Goal: Task Accomplishment & Management: Manage account settings

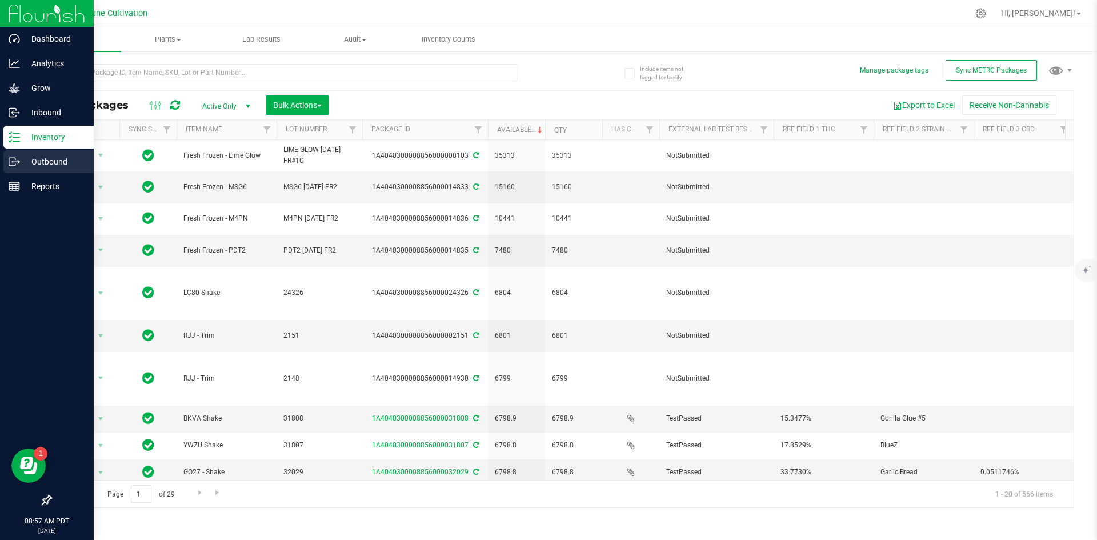
click at [16, 159] on icon at bounding box center [14, 161] width 11 height 11
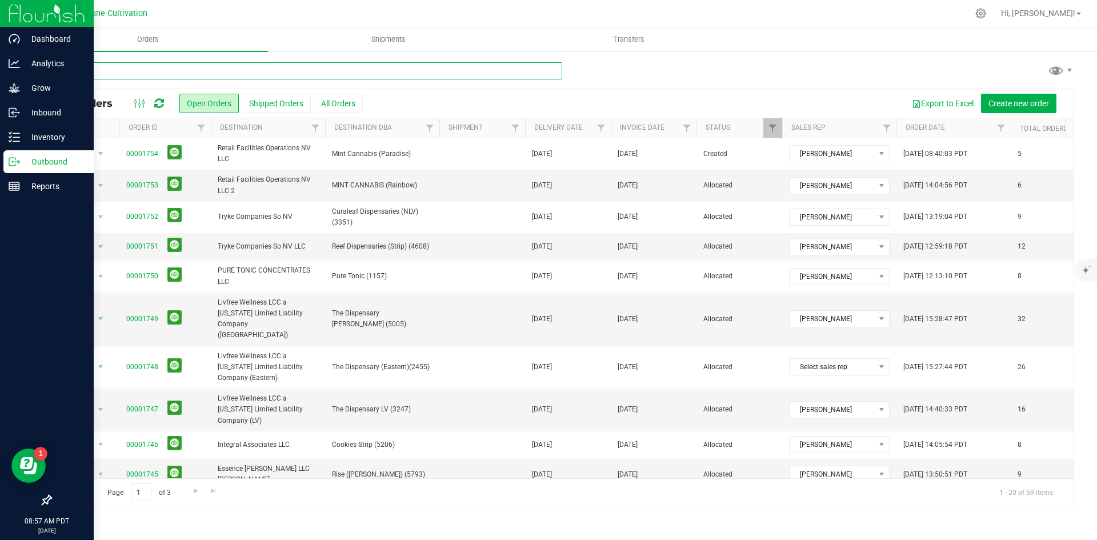
click at [242, 75] on input "text" at bounding box center [306, 70] width 512 height 17
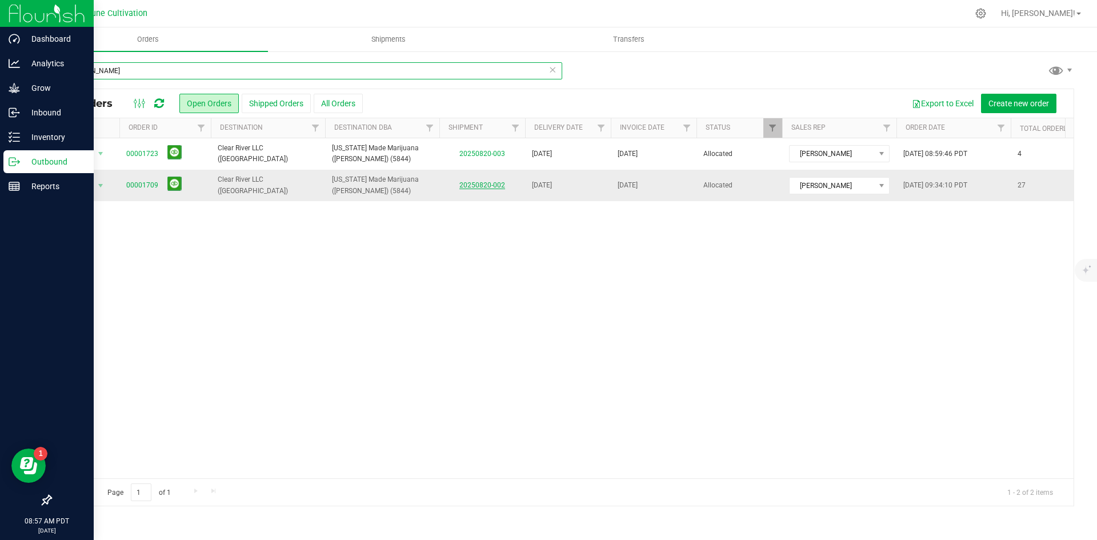
type input "[PERSON_NAME]"
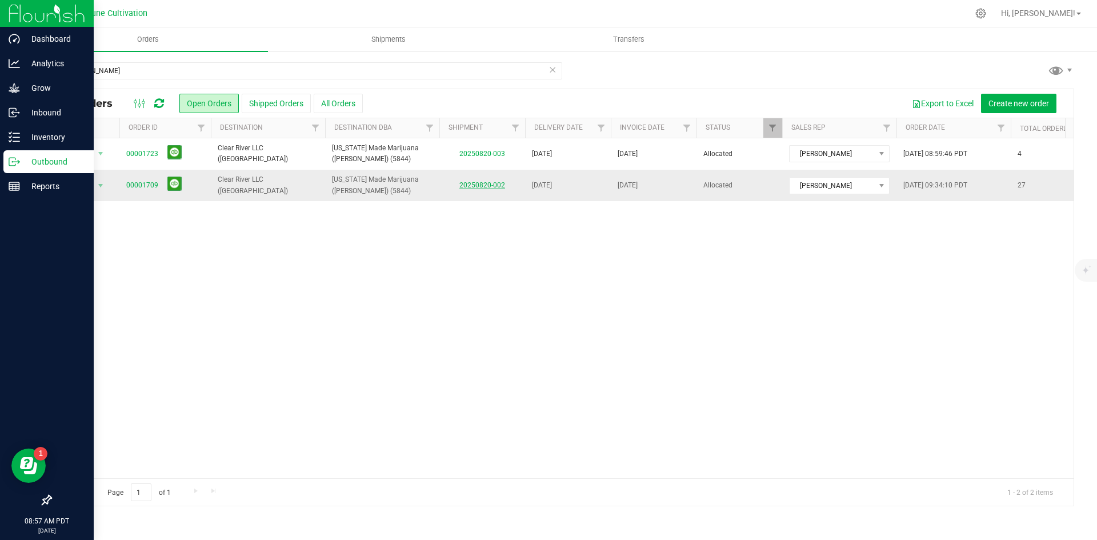
click at [464, 183] on link "20250820-002" at bounding box center [482, 185] width 46 height 8
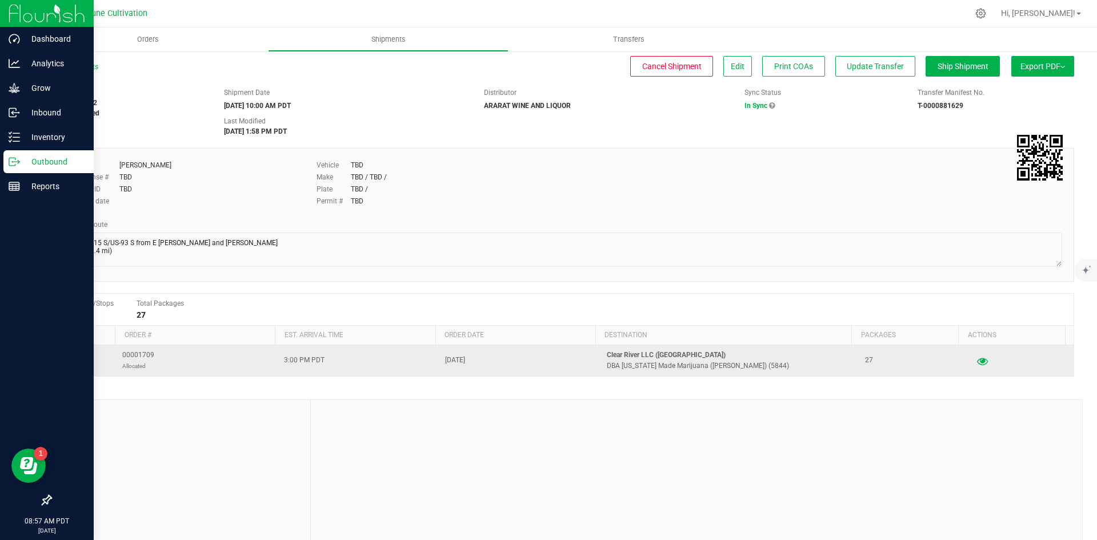
click at [977, 361] on icon "button" at bounding box center [982, 361] width 11 height 8
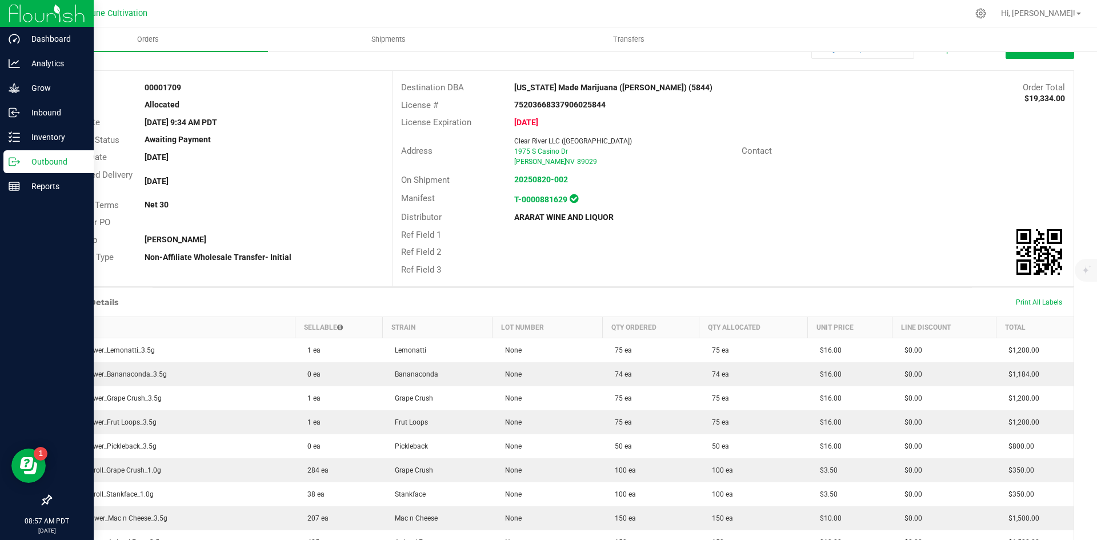
scroll to position [31, 0]
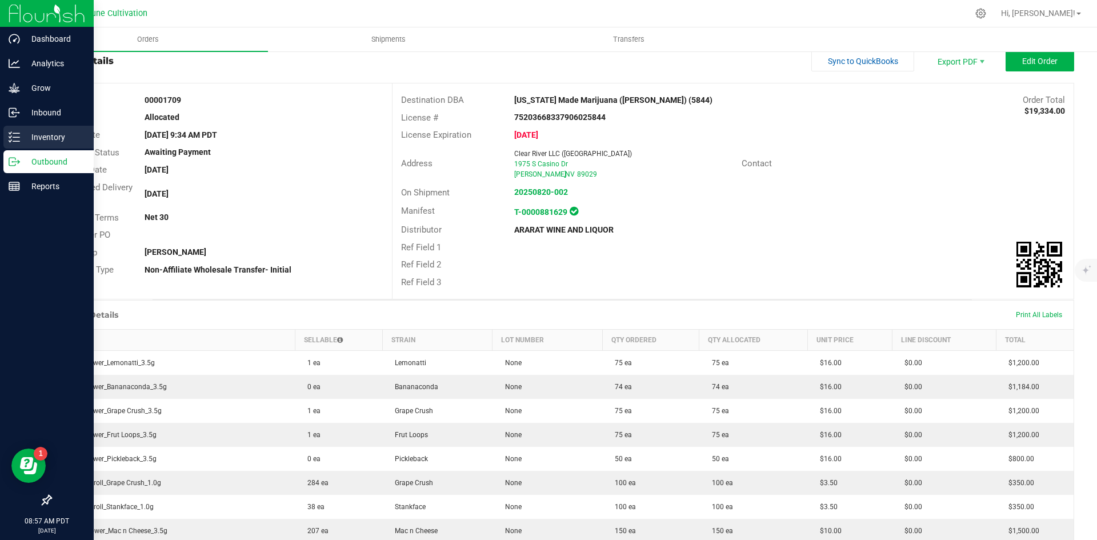
click at [17, 135] on icon at bounding box center [14, 136] width 11 height 11
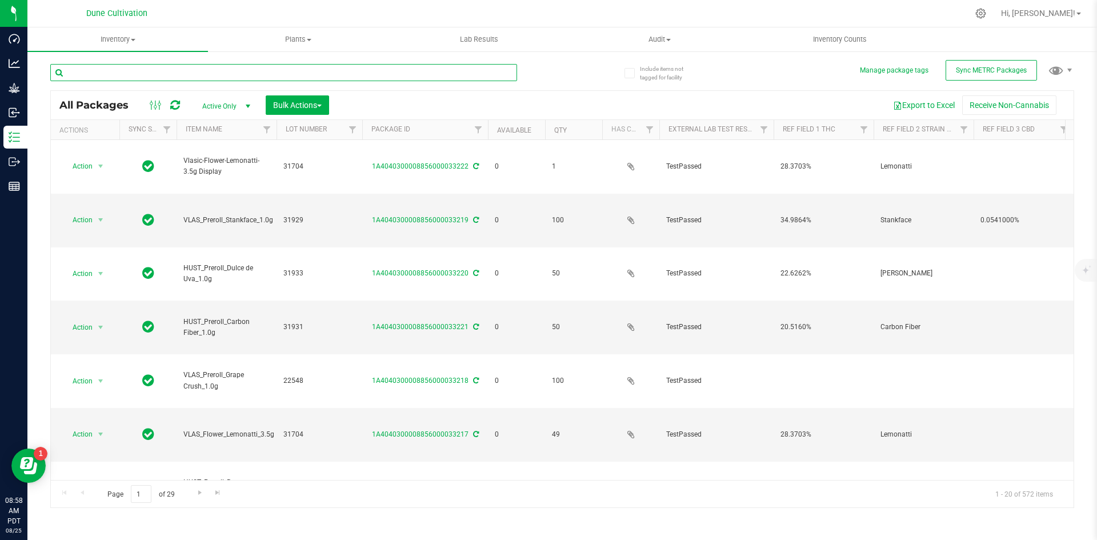
click at [142, 74] on input "text" at bounding box center [283, 72] width 467 height 17
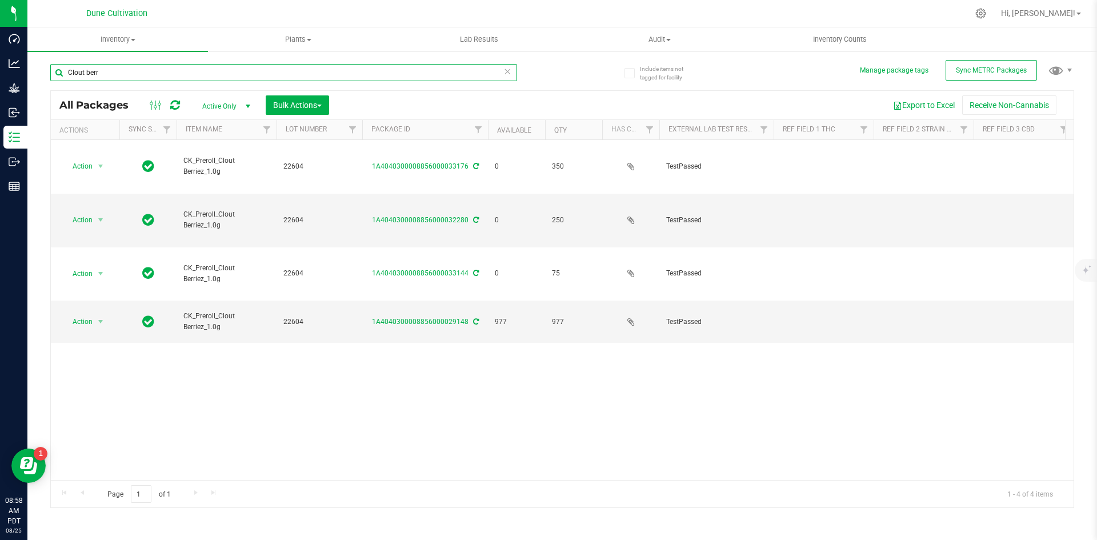
drag, startPoint x: 111, startPoint y: 66, endPoint x: 58, endPoint y: 63, distance: 53.2
click at [58, 63] on div "Clout berr" at bounding box center [306, 72] width 512 height 37
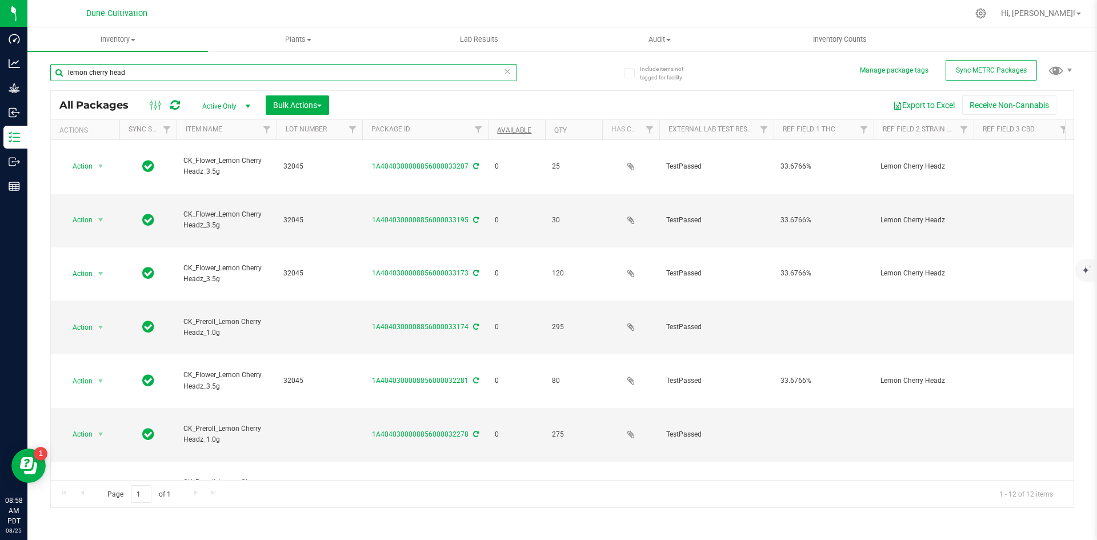
type input "lemon cherry head"
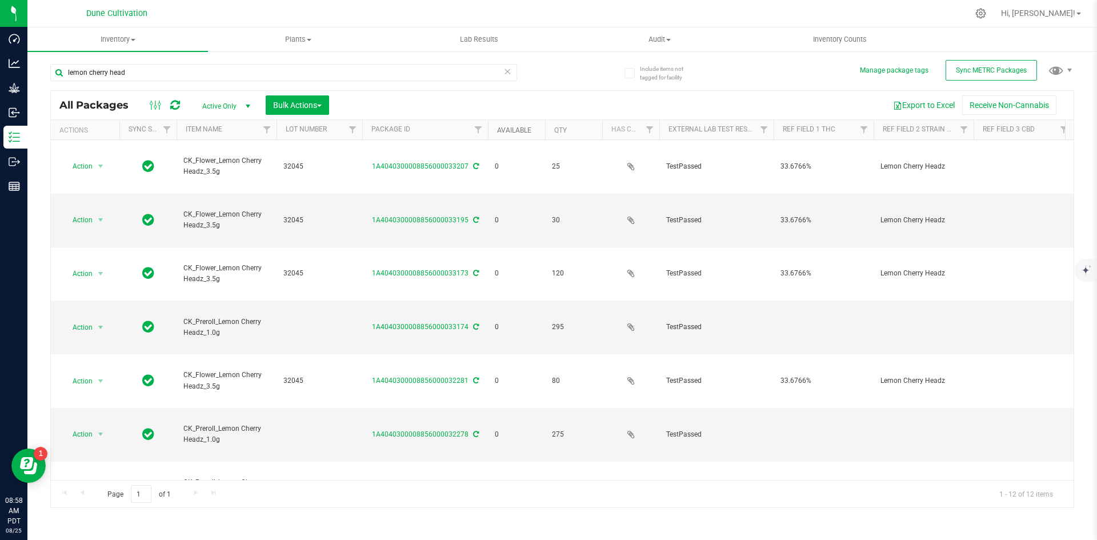
click at [497, 126] on link "Available" at bounding box center [514, 130] width 34 height 8
click at [497, 126] on link "Available" at bounding box center [520, 130] width 47 height 8
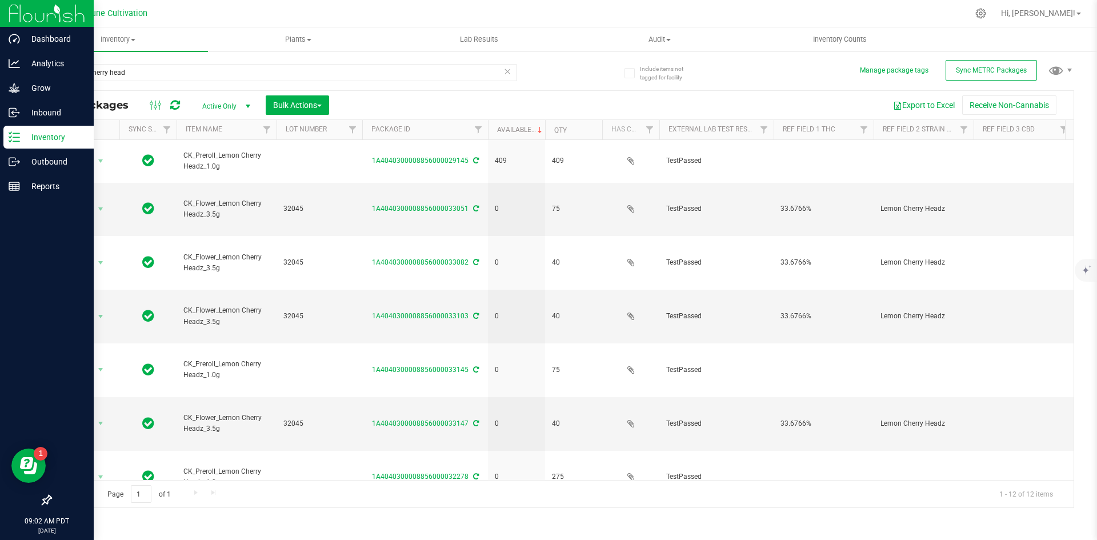
click at [14, 135] on icon at bounding box center [14, 136] width 11 height 11
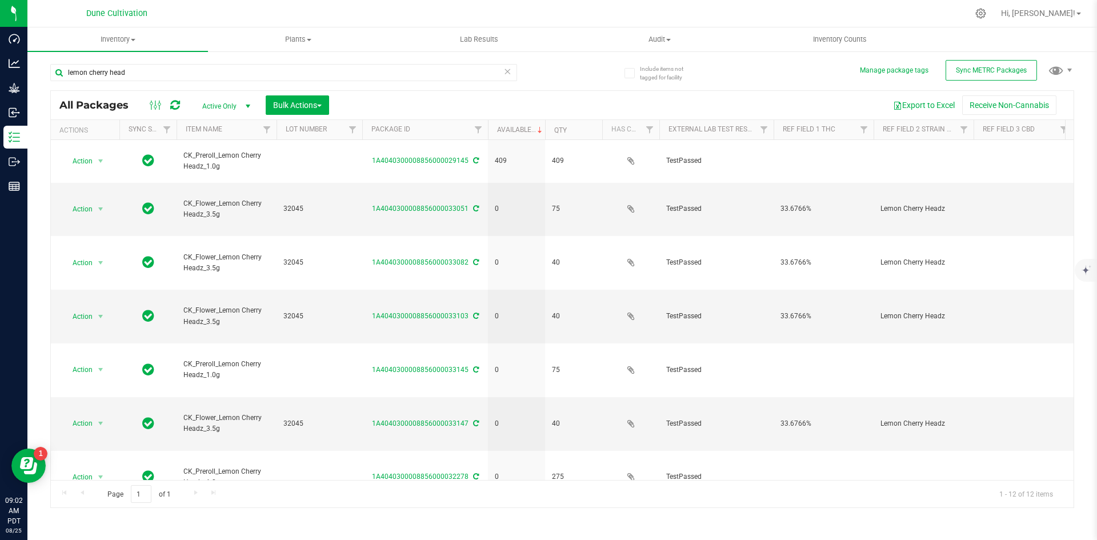
click at [506, 70] on icon at bounding box center [507, 71] width 8 height 14
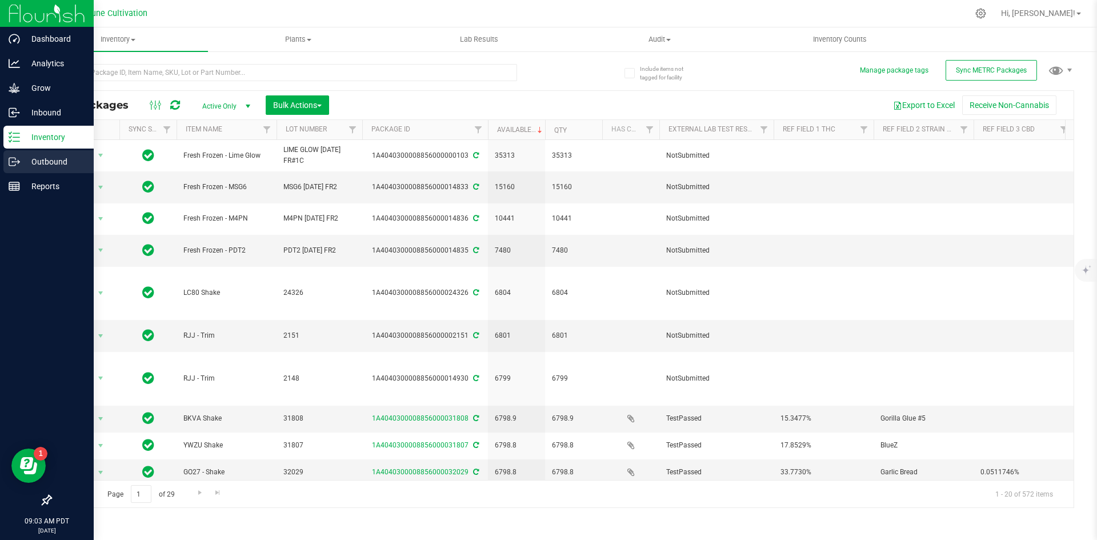
click at [22, 157] on p "Outbound" at bounding box center [54, 162] width 69 height 14
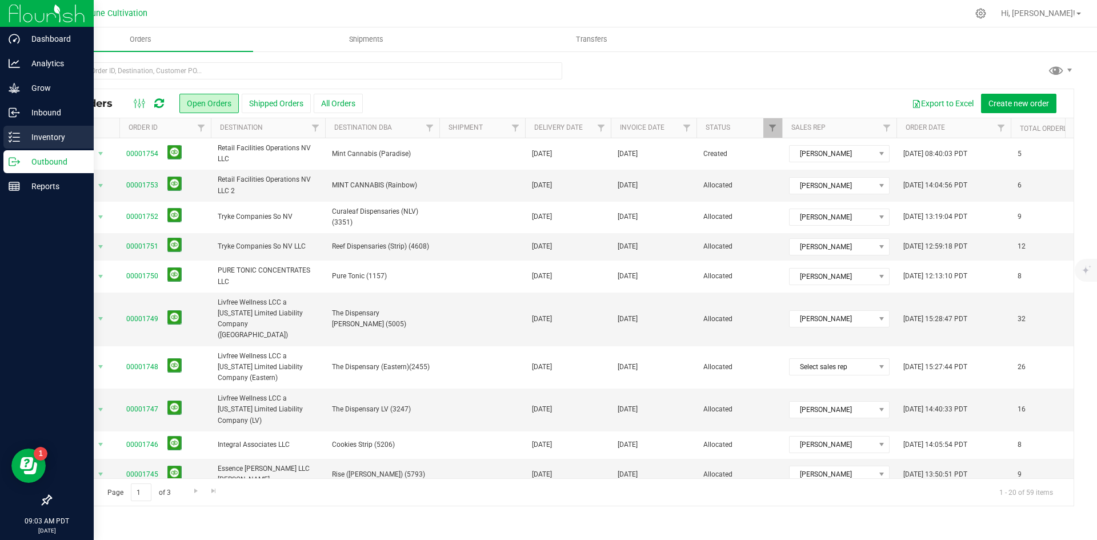
click at [17, 128] on div "Inventory" at bounding box center [48, 137] width 90 height 23
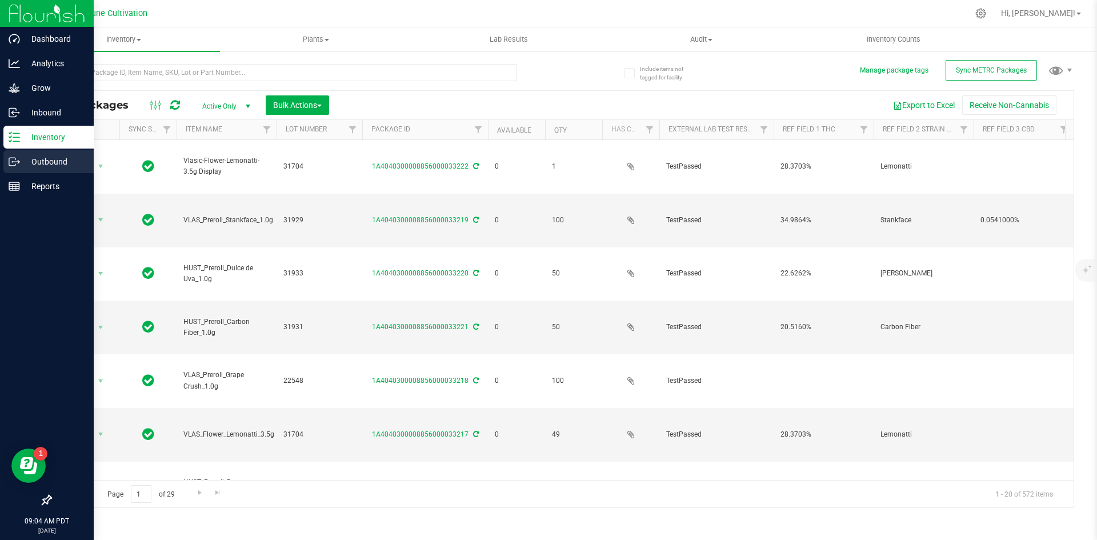
click at [18, 156] on icon at bounding box center [14, 161] width 11 height 11
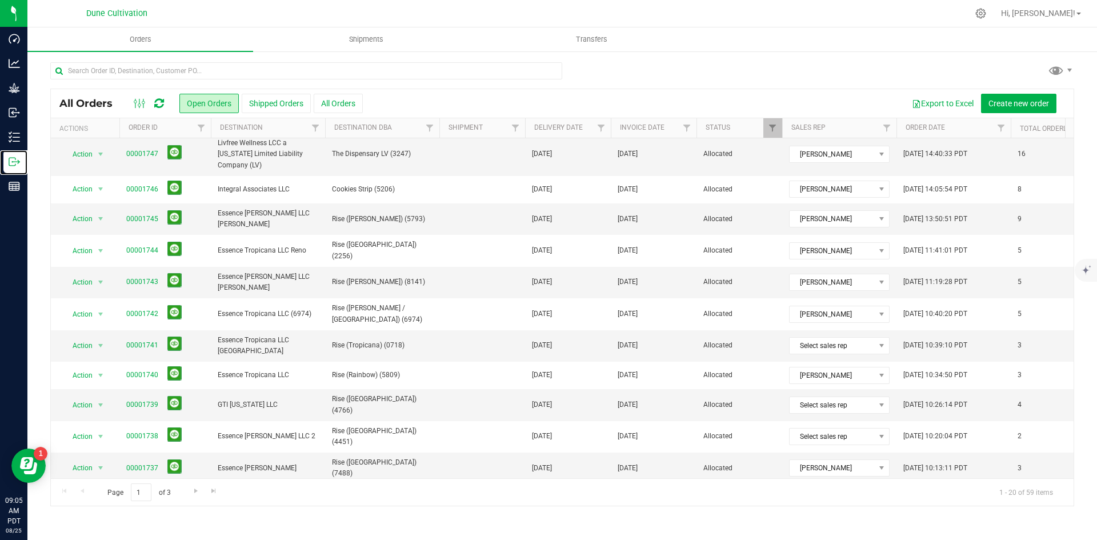
scroll to position [286, 0]
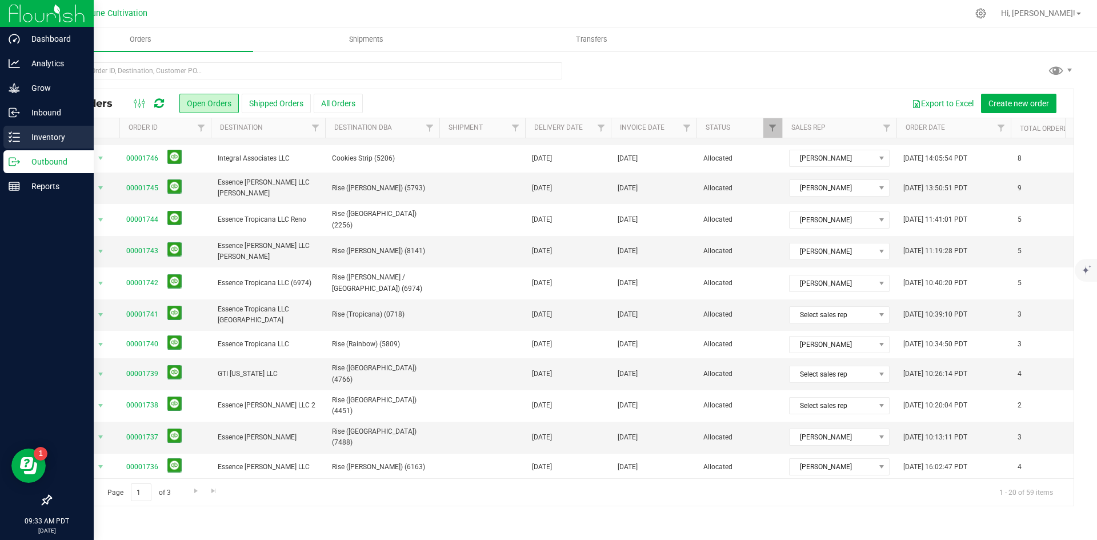
click at [11, 134] on icon at bounding box center [14, 136] width 11 height 11
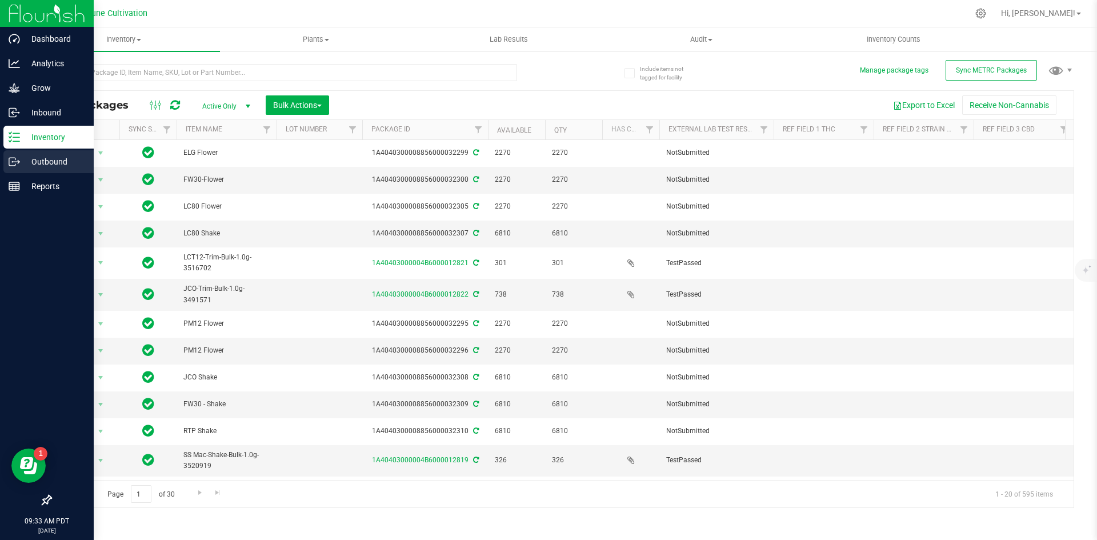
click at [24, 163] on p "Outbound" at bounding box center [54, 162] width 69 height 14
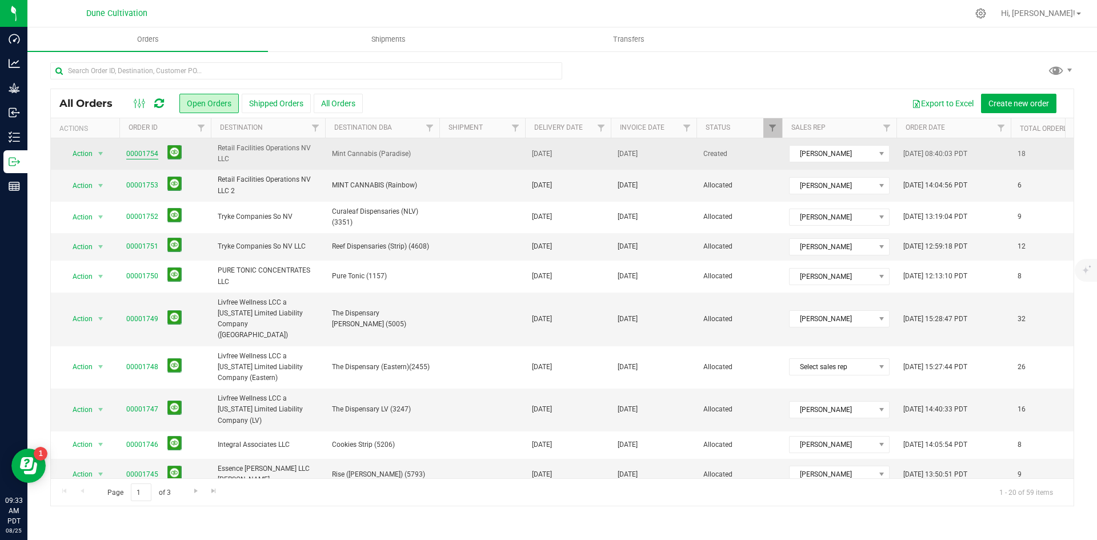
click at [150, 153] on link "00001754" at bounding box center [142, 154] width 32 height 11
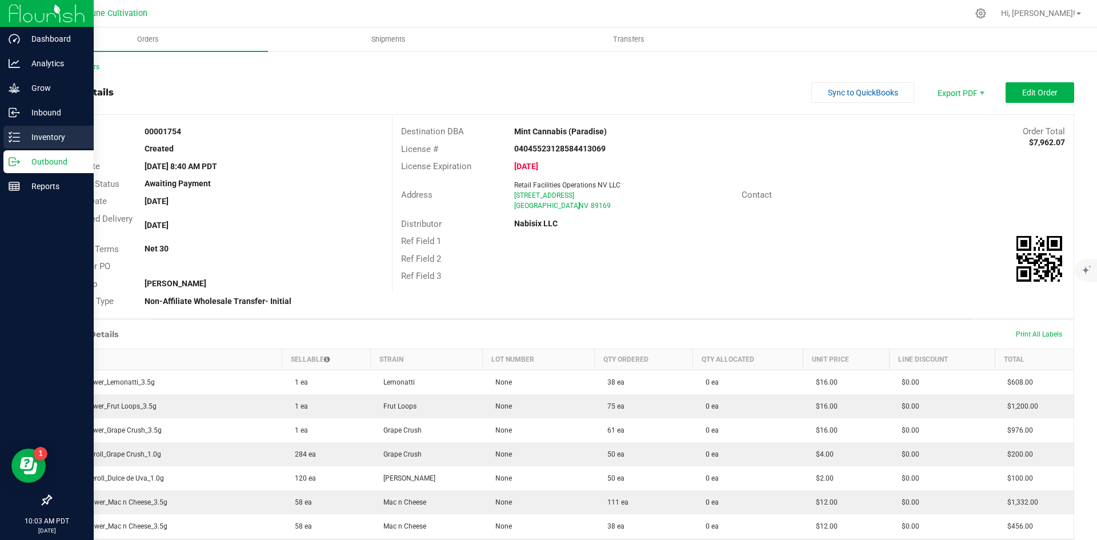
click at [17, 141] on line at bounding box center [16, 141] width 6 height 0
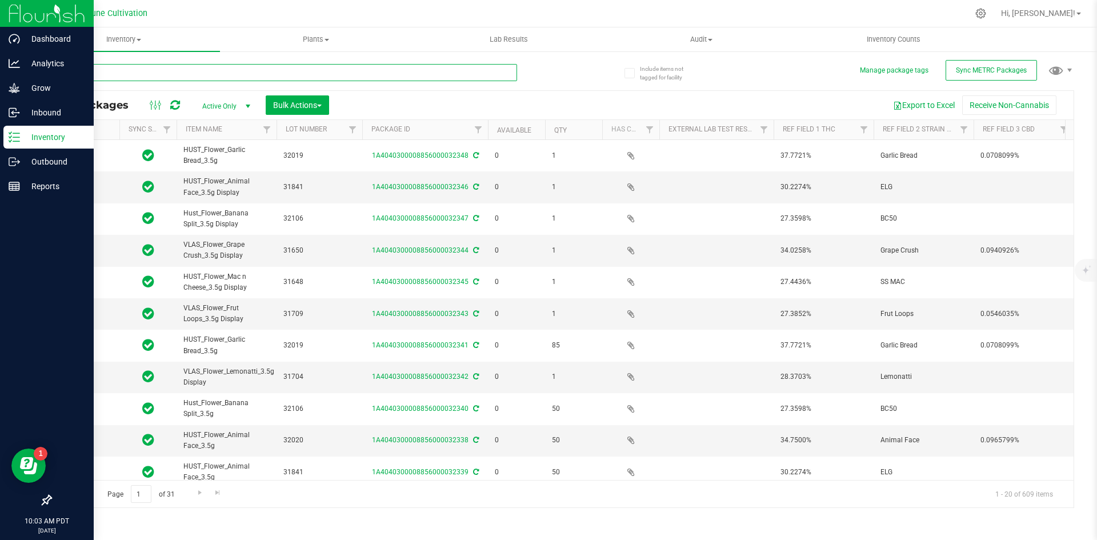
click at [165, 69] on input "text" at bounding box center [283, 72] width 467 height 17
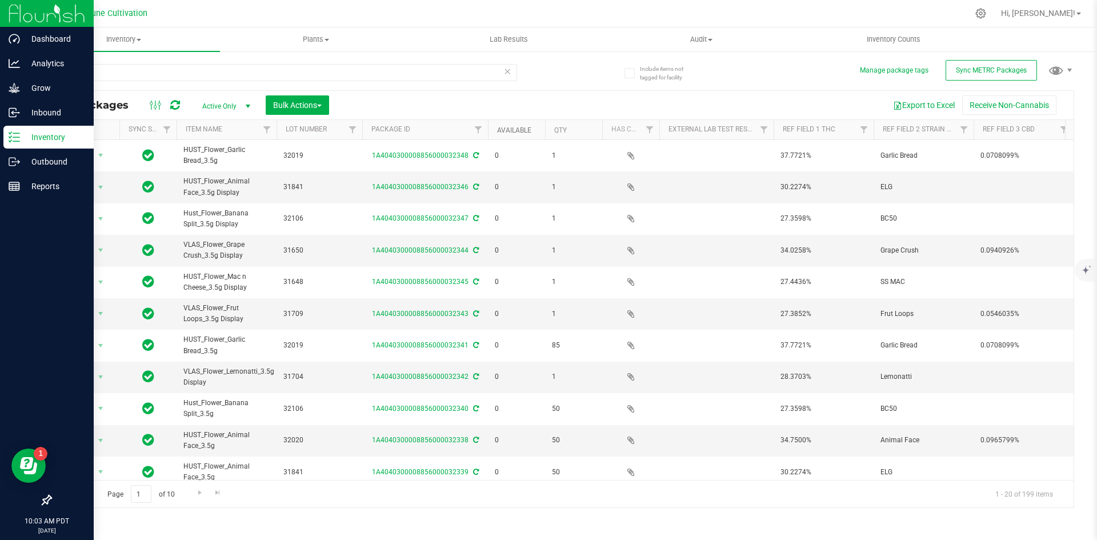
click at [520, 132] on link "Available" at bounding box center [514, 130] width 34 height 8
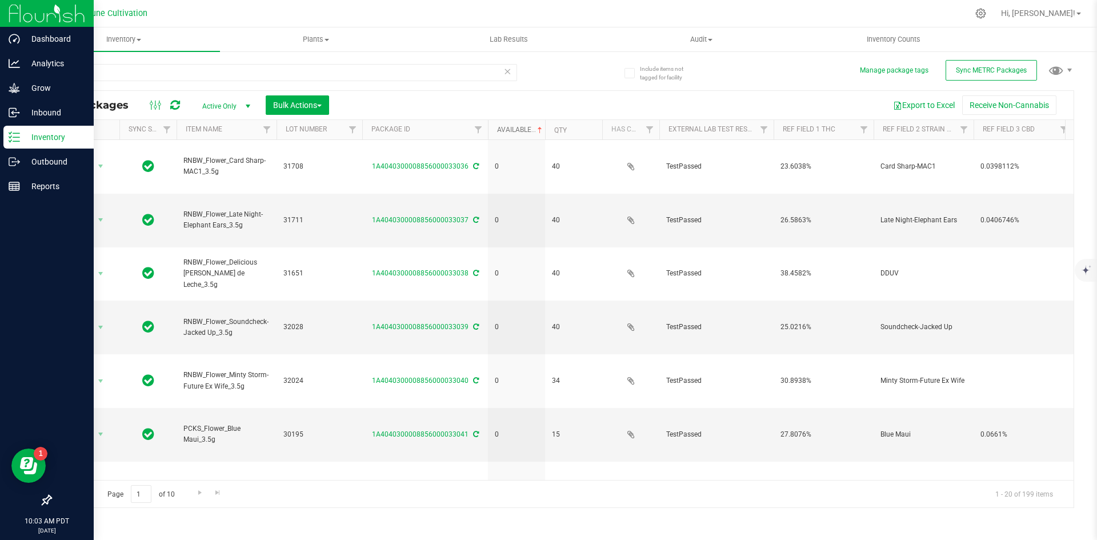
click at [520, 132] on link "Available" at bounding box center [520, 130] width 47 height 8
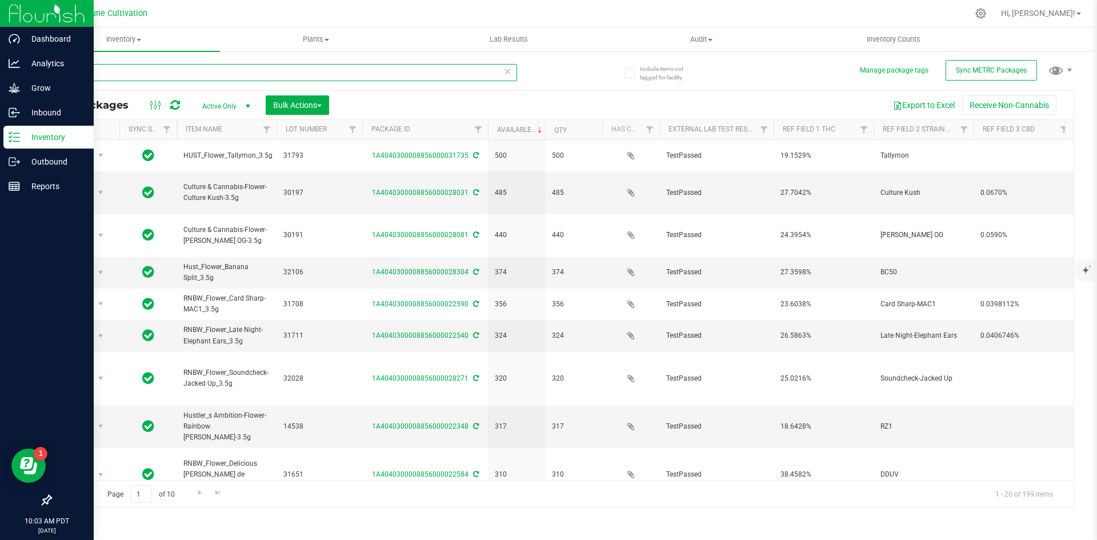
drag, startPoint x: 81, startPoint y: 71, endPoint x: 53, endPoint y: 70, distance: 28.0
click at [53, 70] on input "3.5g" at bounding box center [283, 72] width 467 height 17
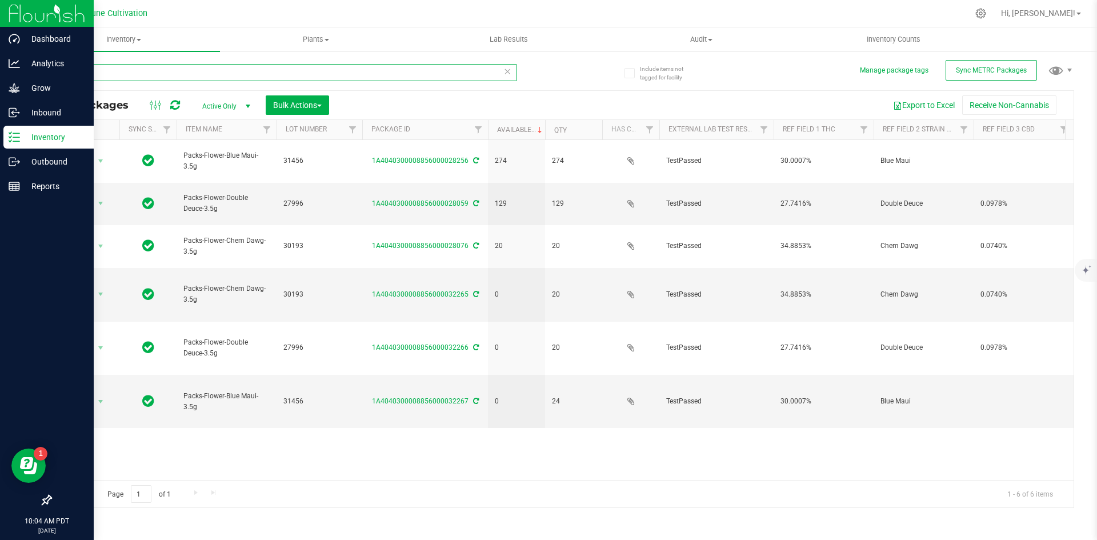
type input "p"
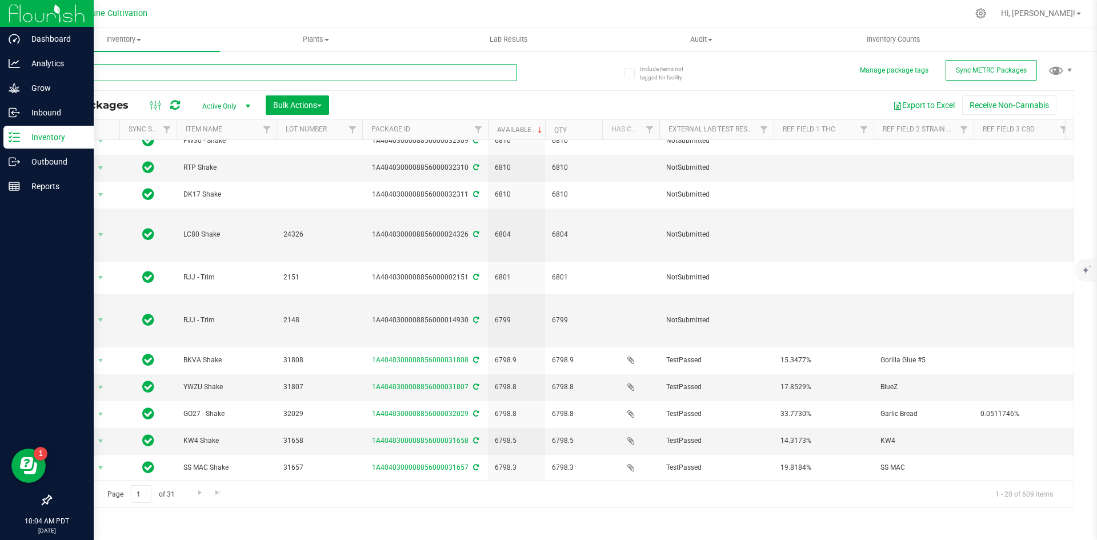
scroll to position [210, 0]
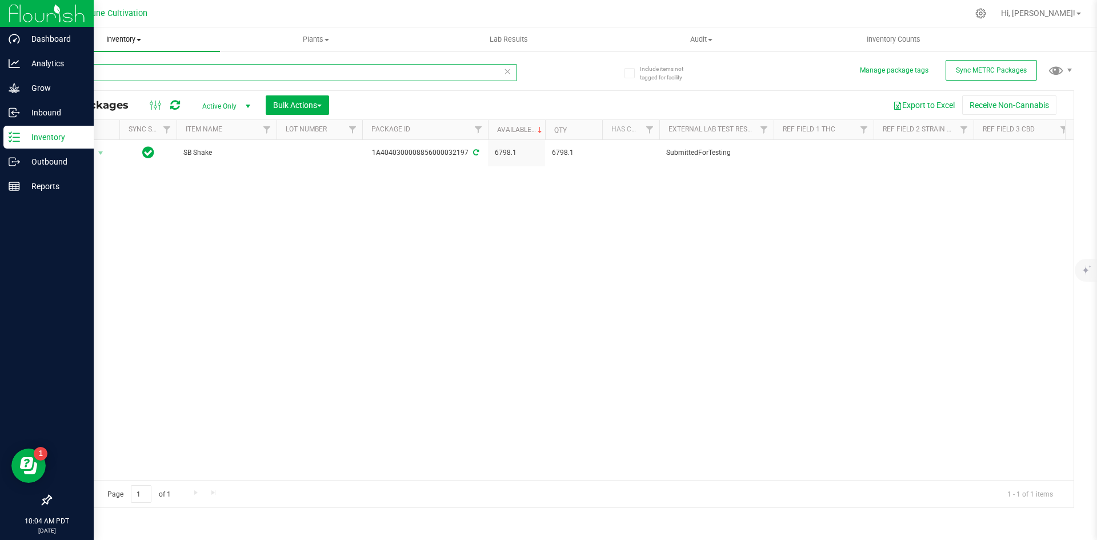
type input "3"
type input "S"
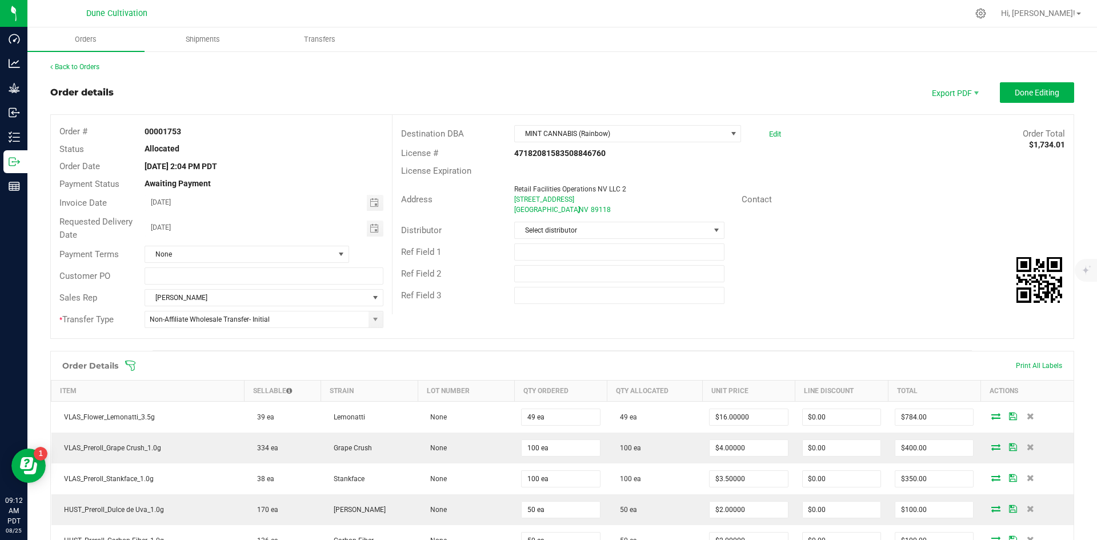
scroll to position [279, 0]
click at [1064, 11] on span "Hi, [PERSON_NAME]!" at bounding box center [1038, 13] width 74 height 9
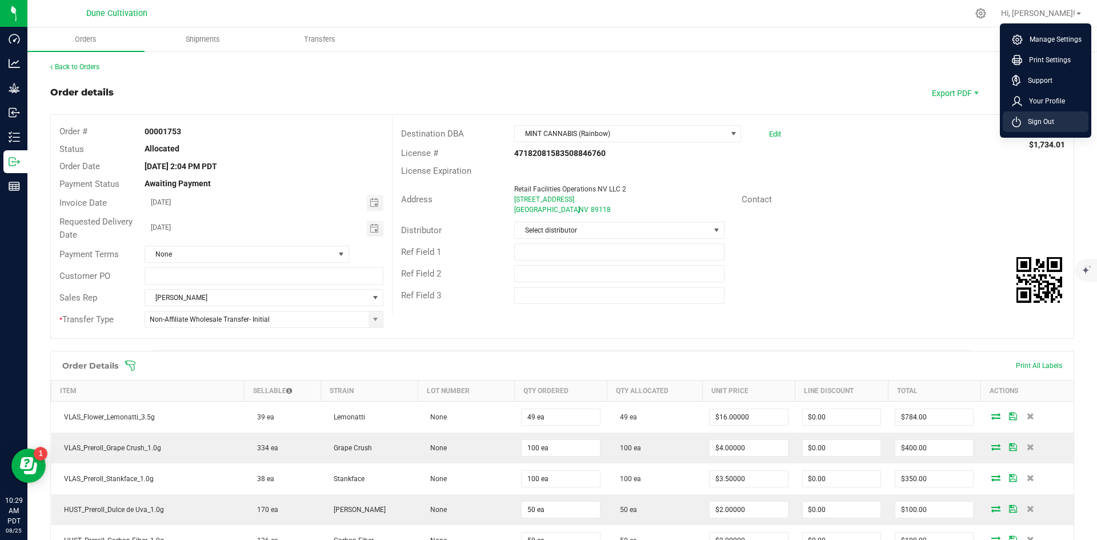
click at [1034, 114] on li "Sign Out" at bounding box center [1046, 121] width 86 height 21
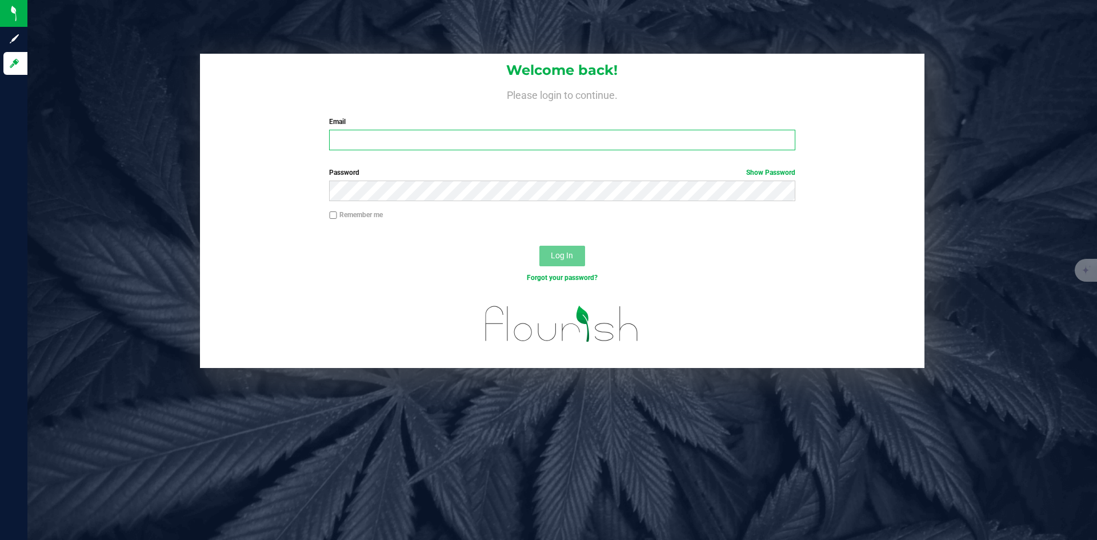
click at [507, 135] on input "Email" at bounding box center [562, 140] width 466 height 21
type input "doug.rowell.pro@perfectharvestco.com"
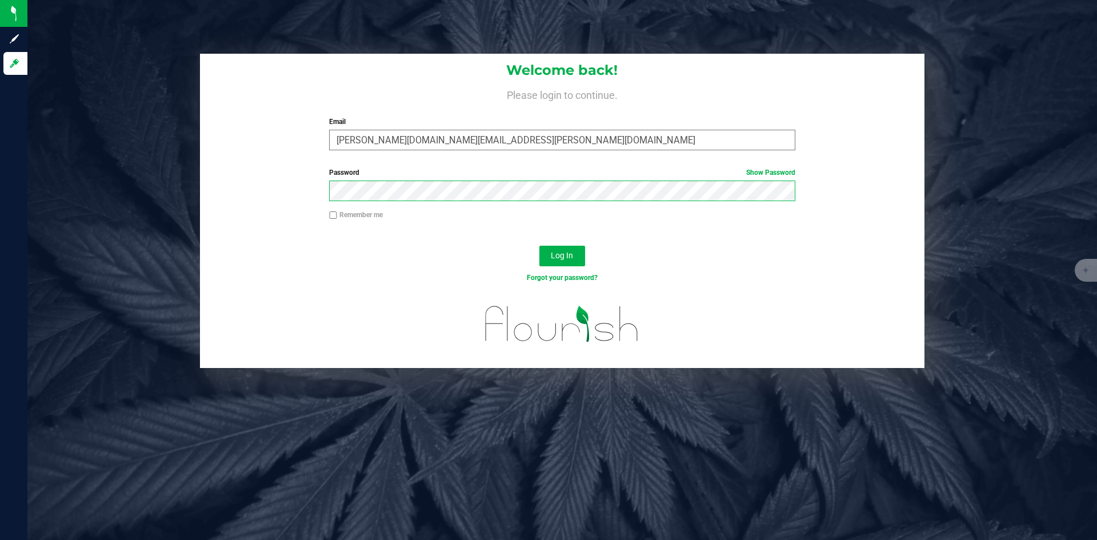
click at [539, 246] on button "Log In" at bounding box center [562, 256] width 46 height 21
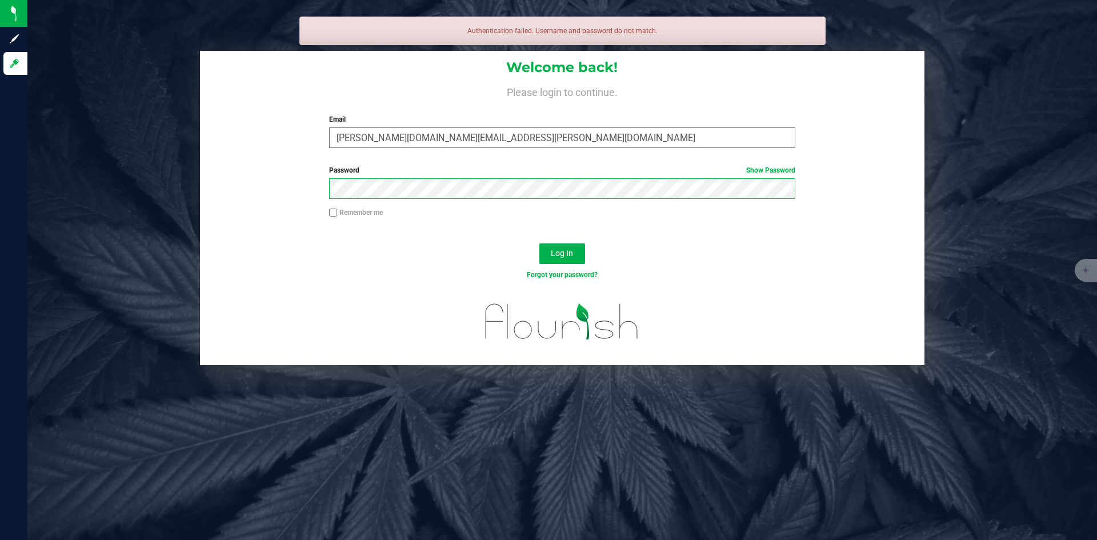
click at [539, 243] on button "Log In" at bounding box center [562, 253] width 46 height 21
